Goal: Information Seeking & Learning: Compare options

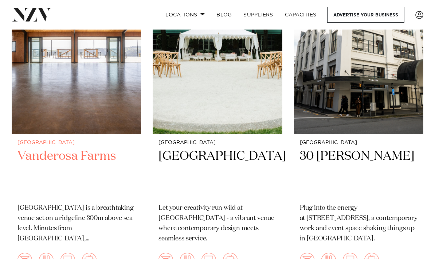
scroll to position [237, 0]
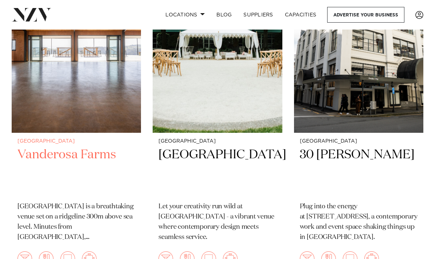
click at [120, 151] on h2 "Vanderosa Farms" at bounding box center [76, 171] width 118 height 49
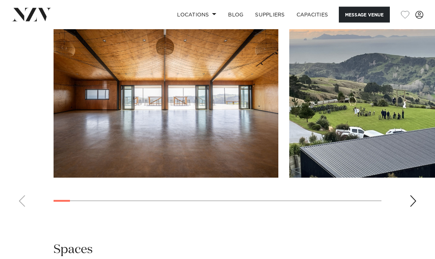
scroll to position [873, 0]
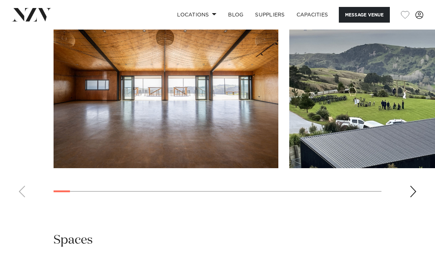
click at [411, 186] on div "Next slide" at bounding box center [413, 192] width 7 height 12
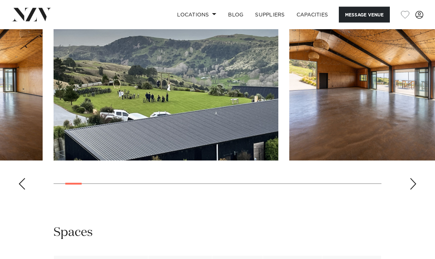
scroll to position [877, 0]
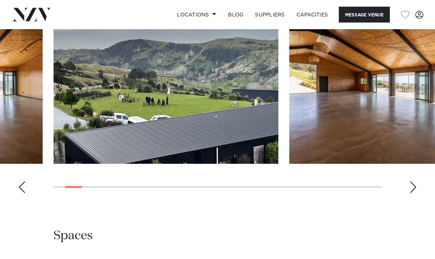
click at [414, 182] on div "Next slide" at bounding box center [413, 188] width 7 height 12
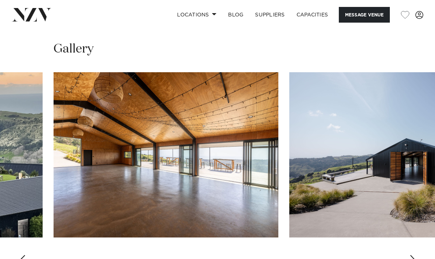
scroll to position [803, 0]
click at [412, 255] on div "Next slide" at bounding box center [413, 261] width 7 height 12
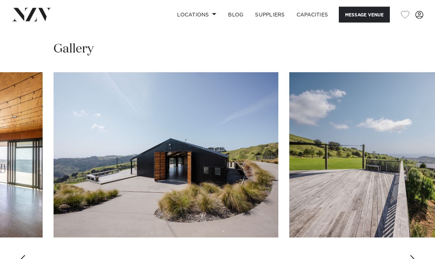
click at [412, 255] on div "Next slide" at bounding box center [413, 261] width 7 height 12
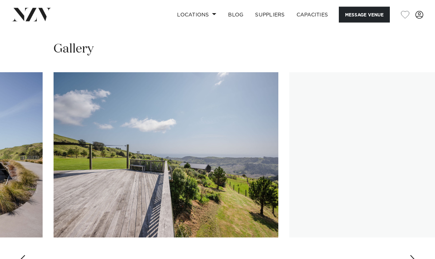
scroll to position [803, 0]
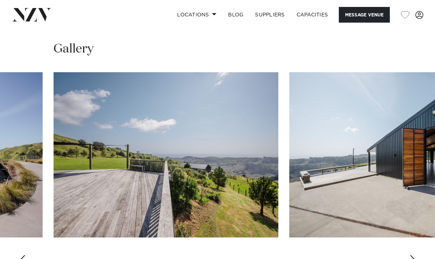
click at [414, 255] on div "Next slide" at bounding box center [413, 261] width 7 height 12
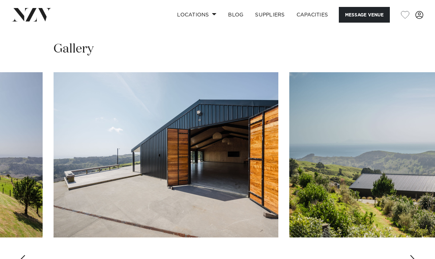
click at [414, 255] on div "Next slide" at bounding box center [413, 261] width 7 height 12
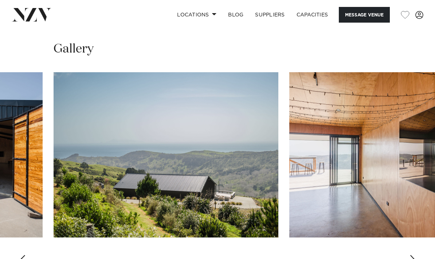
click at [415, 255] on div "Next slide" at bounding box center [413, 261] width 7 height 12
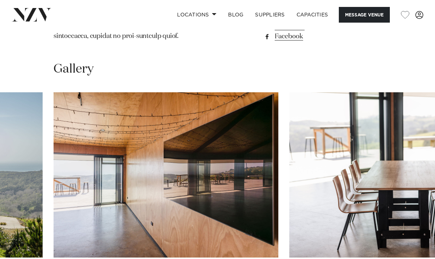
scroll to position [782, 0]
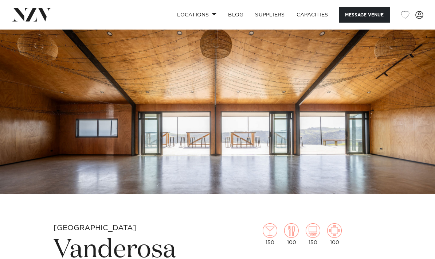
scroll to position [0, 0]
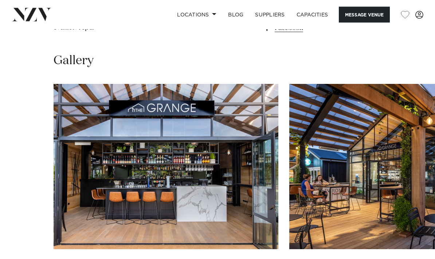
scroll to position [750, 0]
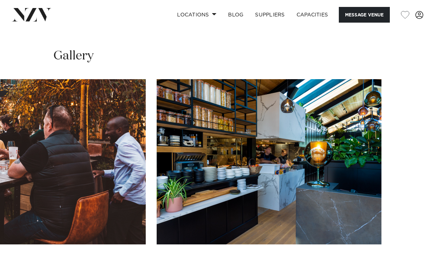
click at [416, 229] on swiper-container at bounding box center [217, 179] width 435 height 200
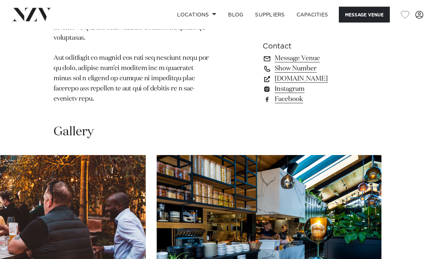
scroll to position [669, 0]
